Goal: Transaction & Acquisition: Purchase product/service

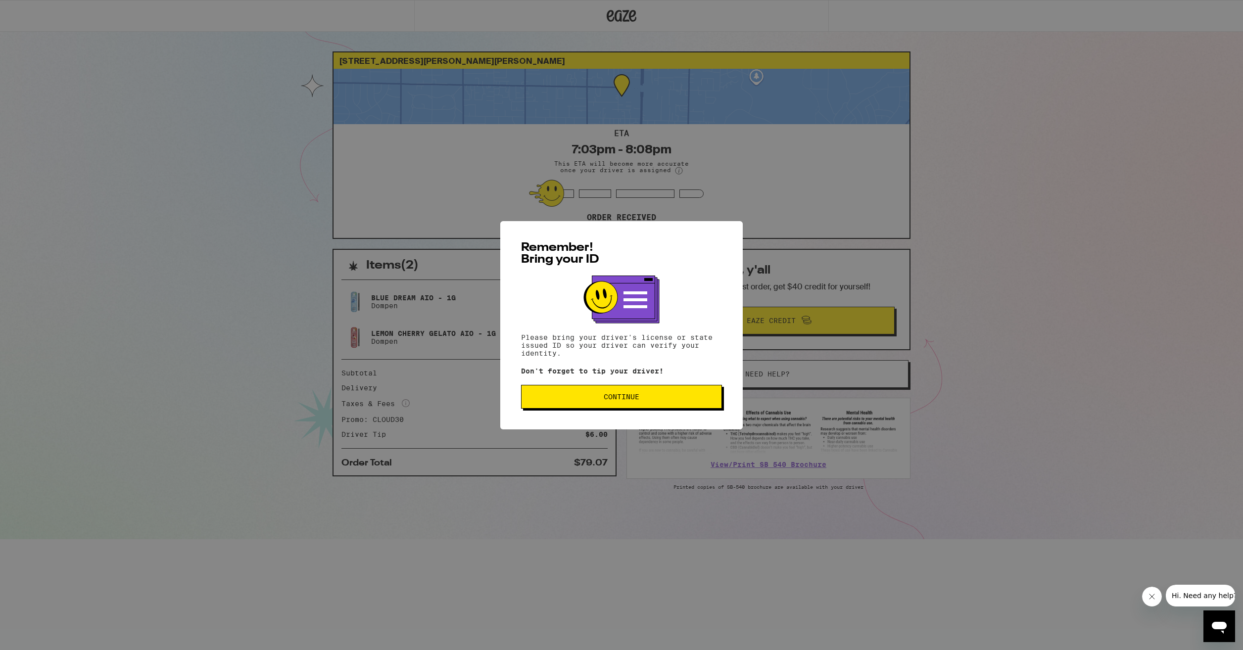
click at [628, 400] on span "Continue" at bounding box center [622, 396] width 36 height 7
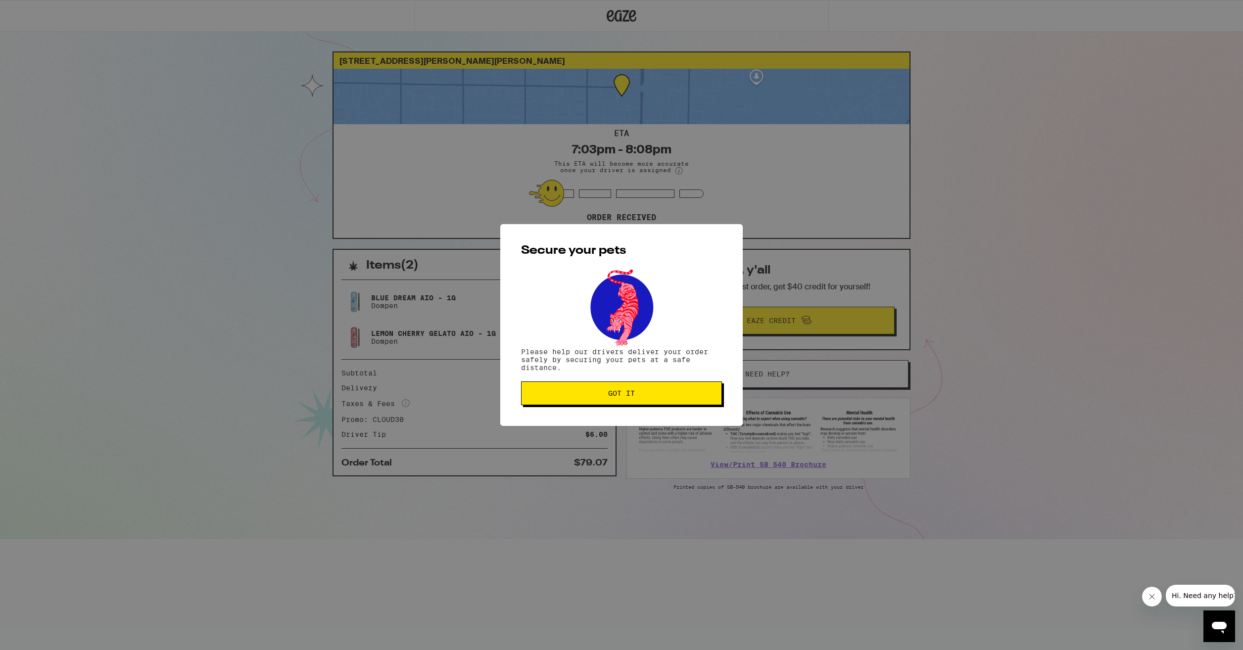
click at [599, 397] on span "Got it" at bounding box center [622, 393] width 184 height 7
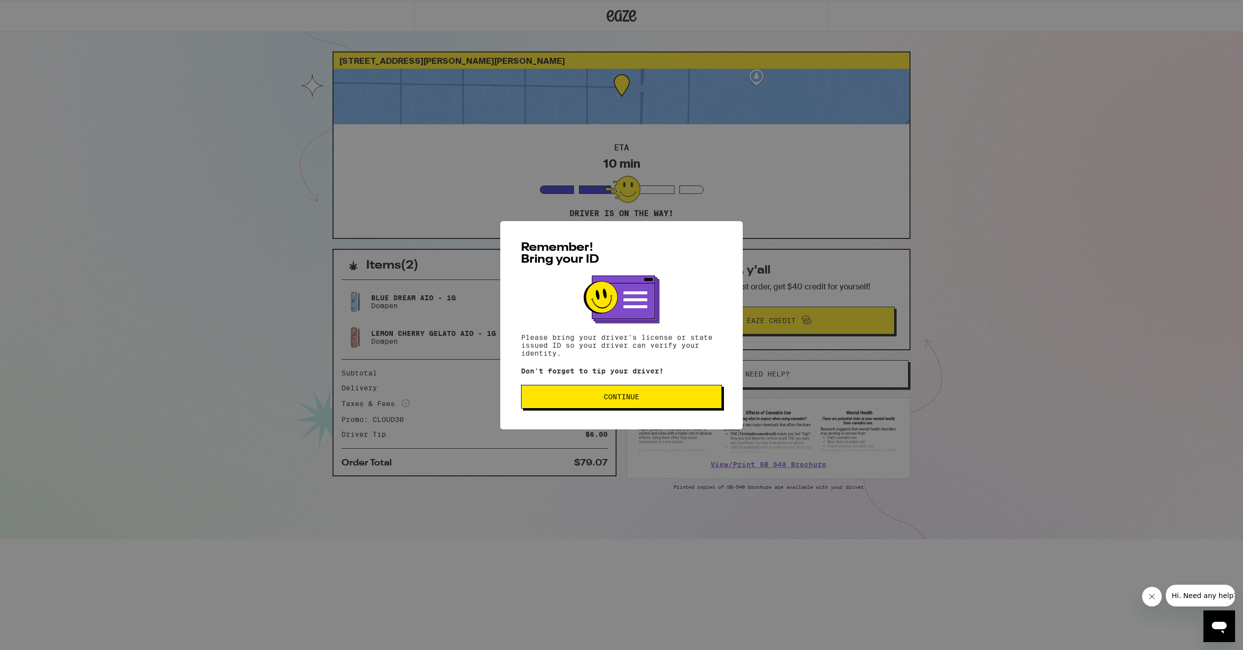
click at [643, 398] on span "Continue" at bounding box center [622, 396] width 184 height 7
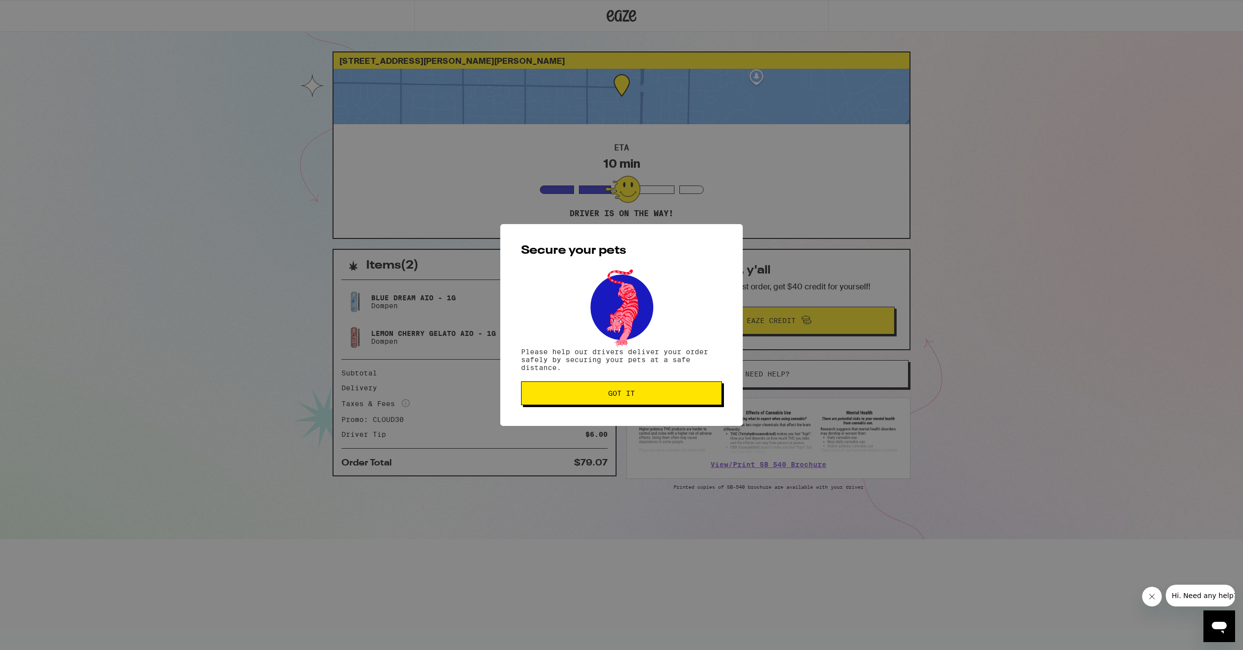
drag, startPoint x: 653, startPoint y: 392, endPoint x: 630, endPoint y: 382, distance: 25.5
click at [652, 392] on span "Got it" at bounding box center [622, 393] width 184 height 7
